Goal: Information Seeking & Learning: Find specific page/section

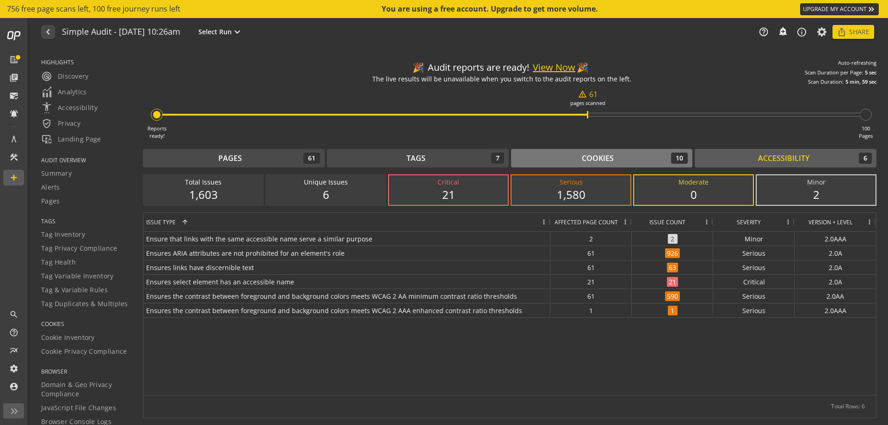
click at [570, 160] on div "Cookies 10" at bounding box center [602, 158] width 173 height 11
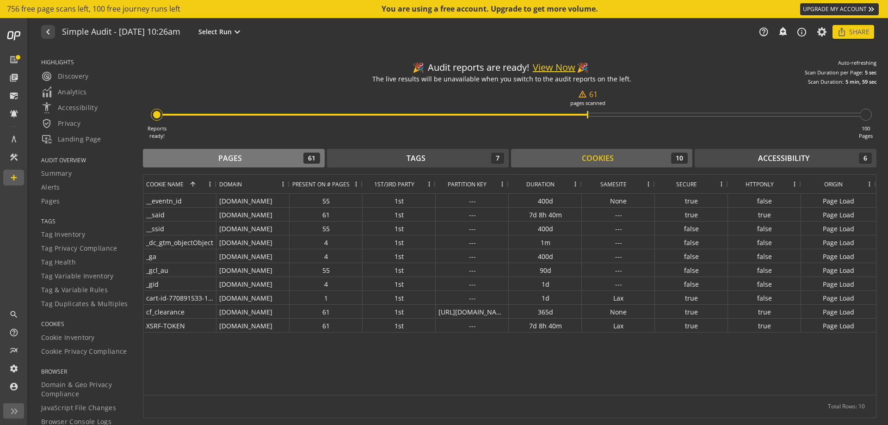
click at [201, 150] on button "Pages 61" at bounding box center [234, 158] width 182 height 19
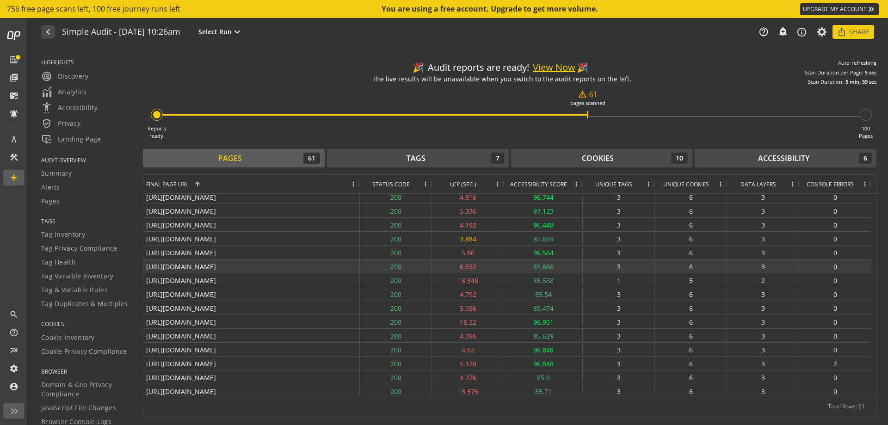
scroll to position [324, 0]
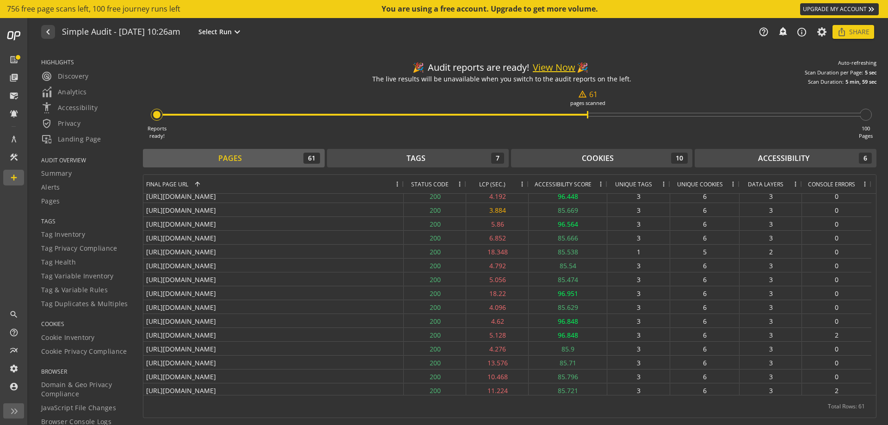
drag, startPoint x: 358, startPoint y: 182, endPoint x: 260, endPoint y: 237, distance: 112.1
click at [297, 236] on div "Final Page URL 1 Status Code LCP (SEC.)" at bounding box center [509, 285] width 733 height 220
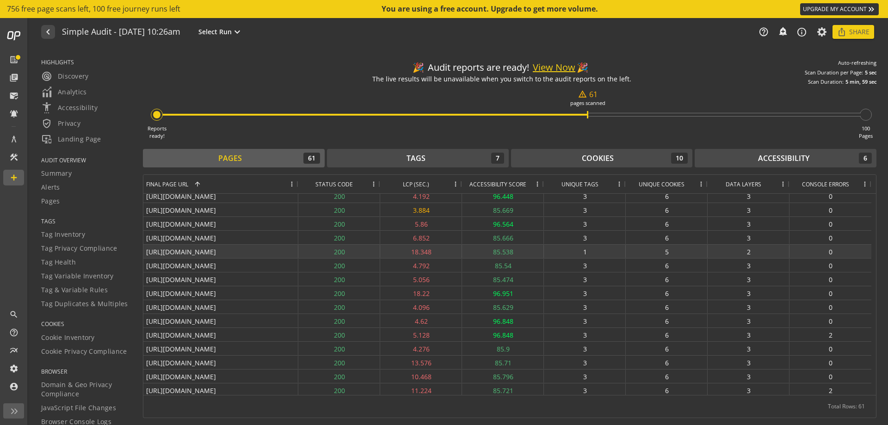
click at [247, 254] on div "[URL][DOMAIN_NAME]" at bounding box center [220, 251] width 155 height 13
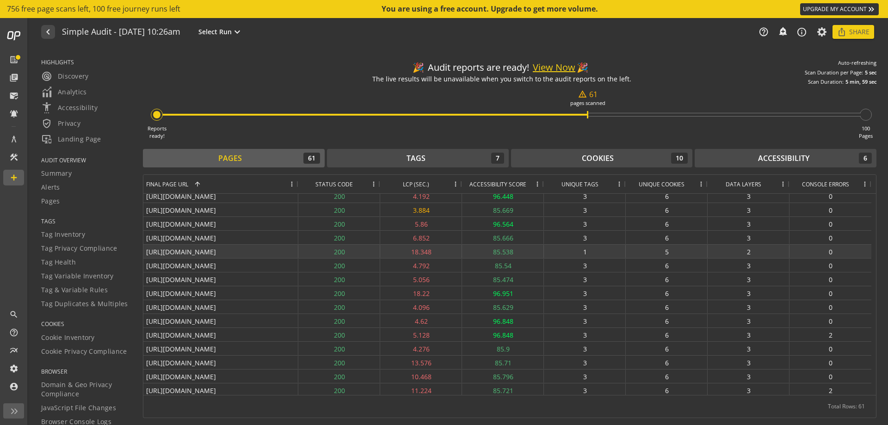
click at [247, 254] on div "[URL][DOMAIN_NAME]" at bounding box center [220, 251] width 155 height 13
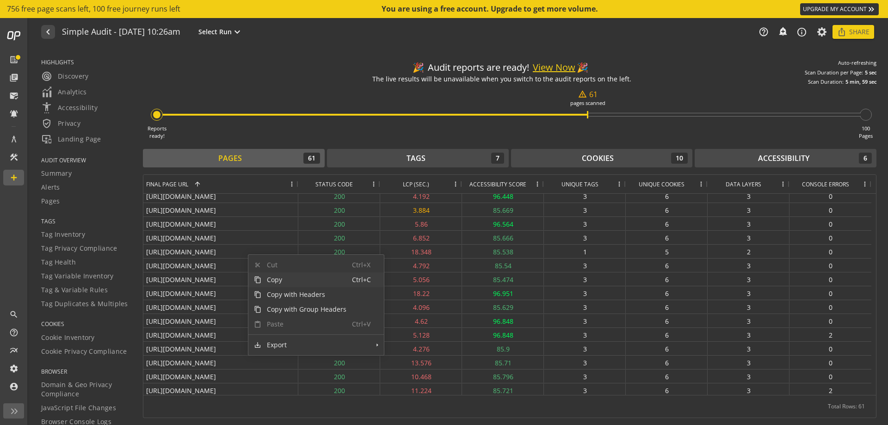
click at [264, 281] on span "Copy" at bounding box center [306, 279] width 91 height 15
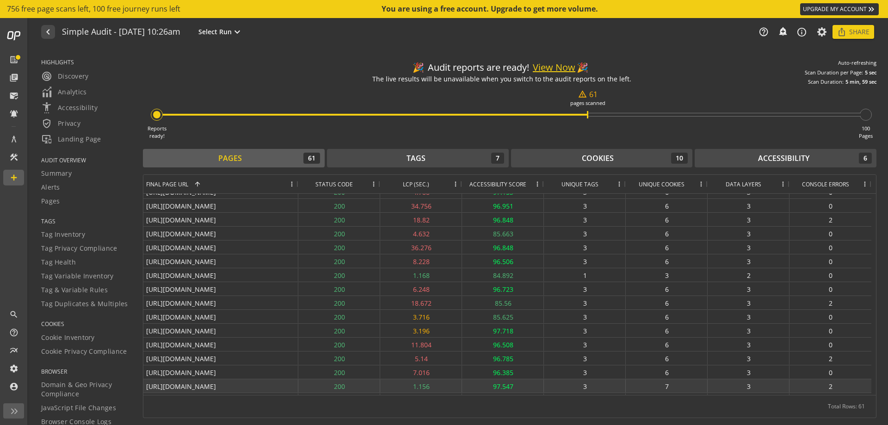
scroll to position [0, 0]
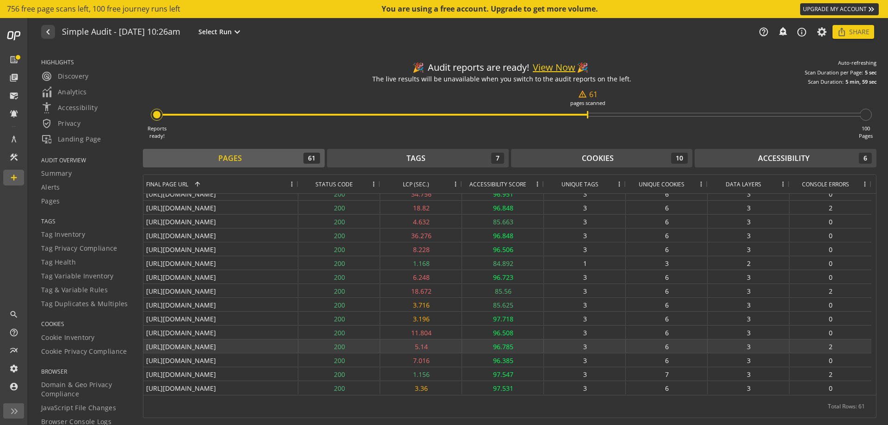
click at [210, 348] on div "[URL][DOMAIN_NAME]" at bounding box center [220, 346] width 155 height 13
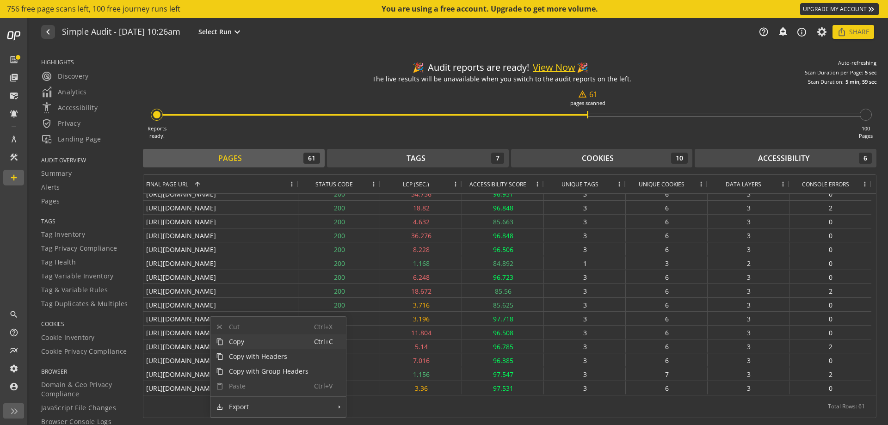
click at [230, 342] on span "Copy" at bounding box center [268, 341] width 91 height 15
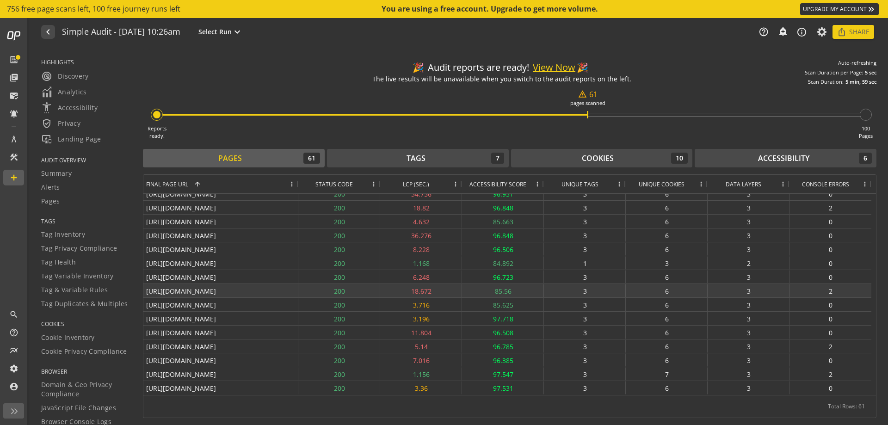
click at [263, 289] on div "[URL][DOMAIN_NAME]" at bounding box center [220, 290] width 155 height 13
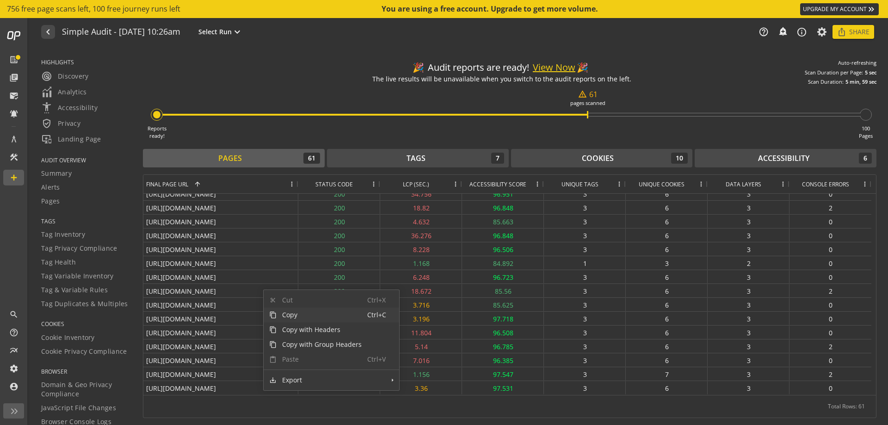
click at [279, 313] on span "Copy" at bounding box center [322, 315] width 91 height 15
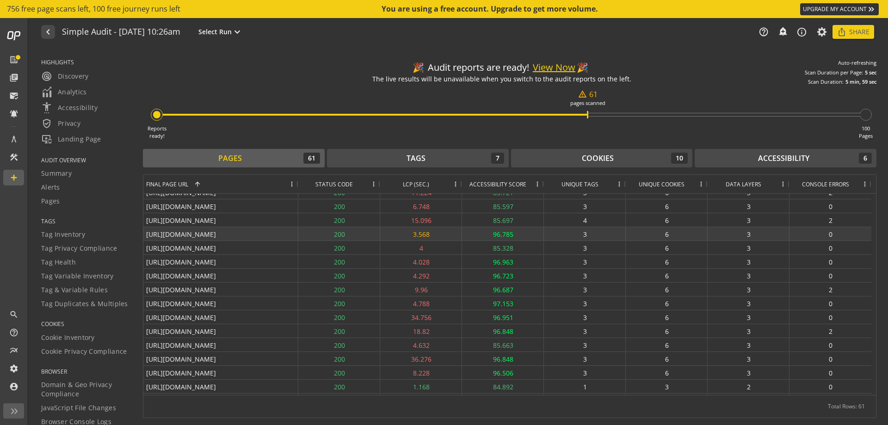
scroll to position [507, 0]
